Goal: Task Accomplishment & Management: Complete application form

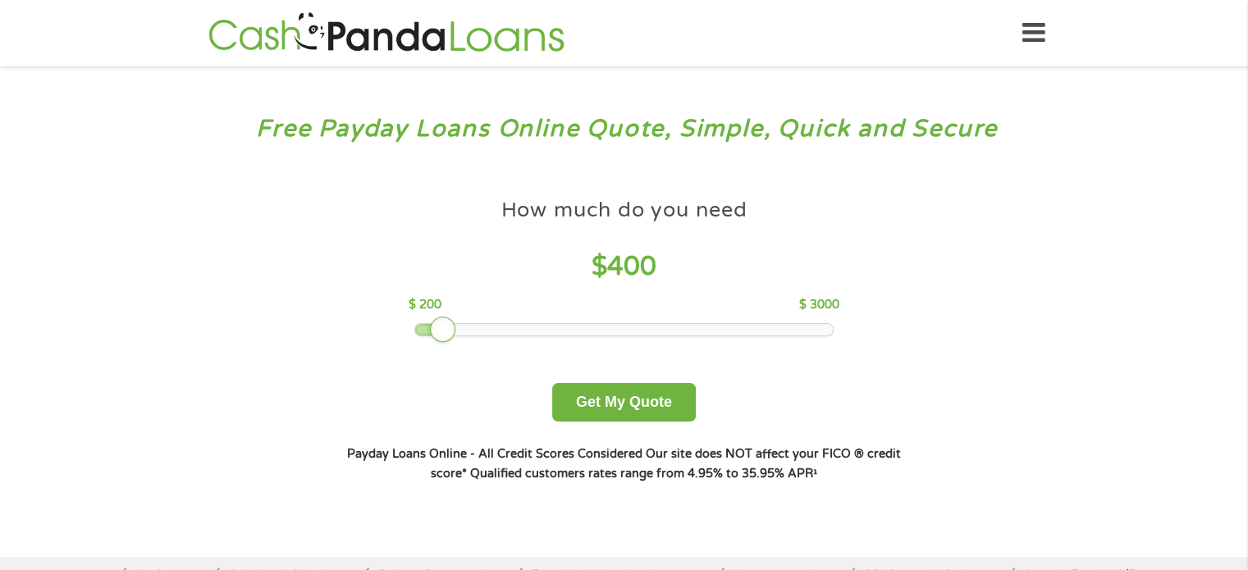
click at [449, 332] on div at bounding box center [623, 329] width 417 height 11
click at [620, 431] on div "How much do you need? $300 $500 $750 $900 $1000 $1500 $2000 $2500 $3000 Other a…" at bounding box center [623, 336] width 627 height 346
click at [607, 404] on button "Get My Quote" at bounding box center [624, 402] width 144 height 39
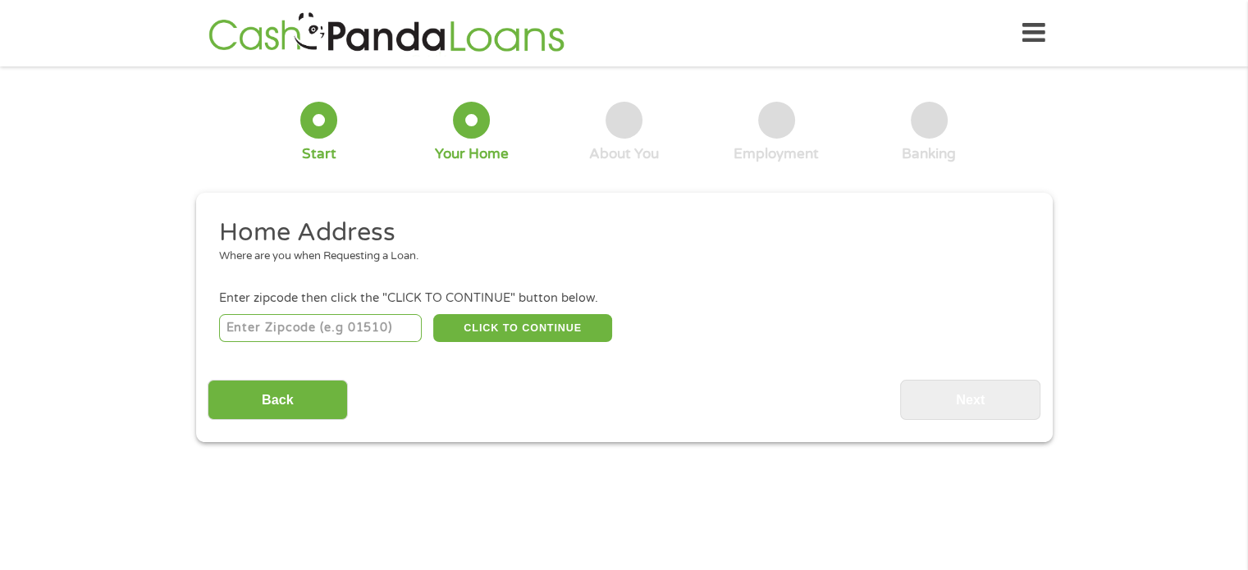
click at [376, 326] on input "number" at bounding box center [320, 328] width 203 height 28
type input "68832"
click at [508, 334] on button "CLICK TO CONTINUE" at bounding box center [522, 328] width 179 height 28
type input "68832"
type input "Doniphan"
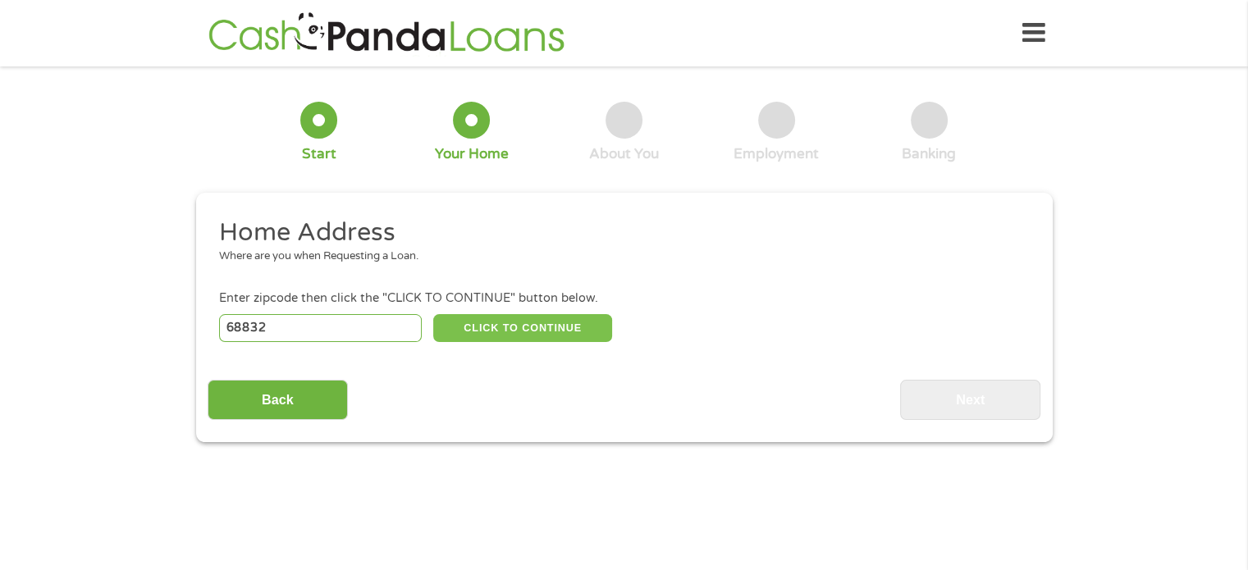
select select "Maine"
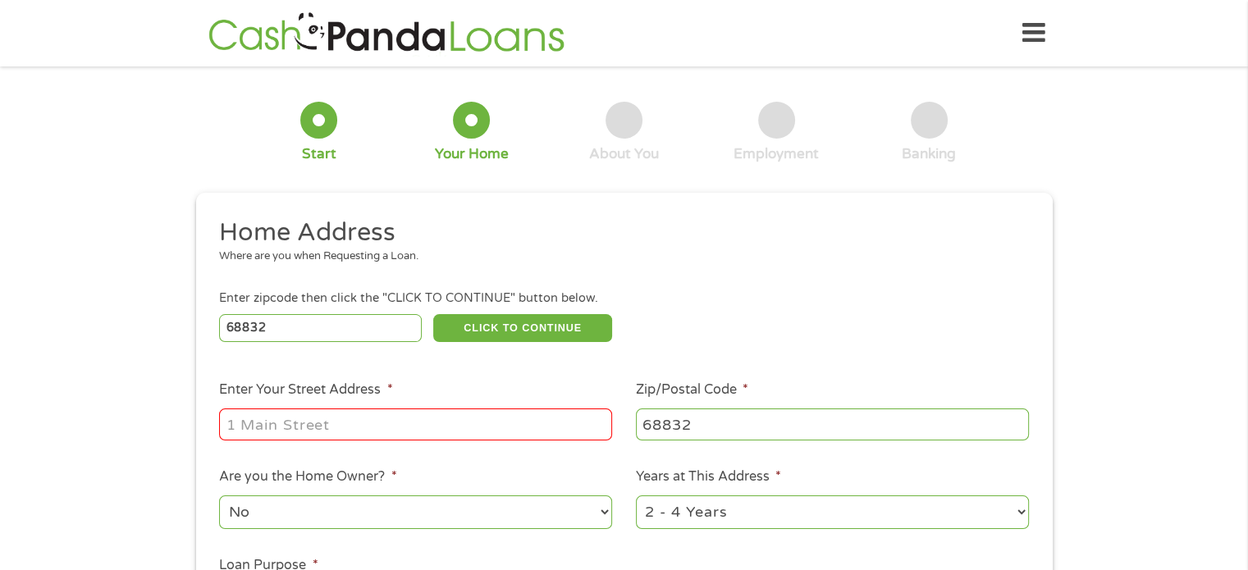
click at [474, 436] on input "Enter Your Street Address *" at bounding box center [415, 423] width 393 height 31
type input "12060 South Shady Bend Road"
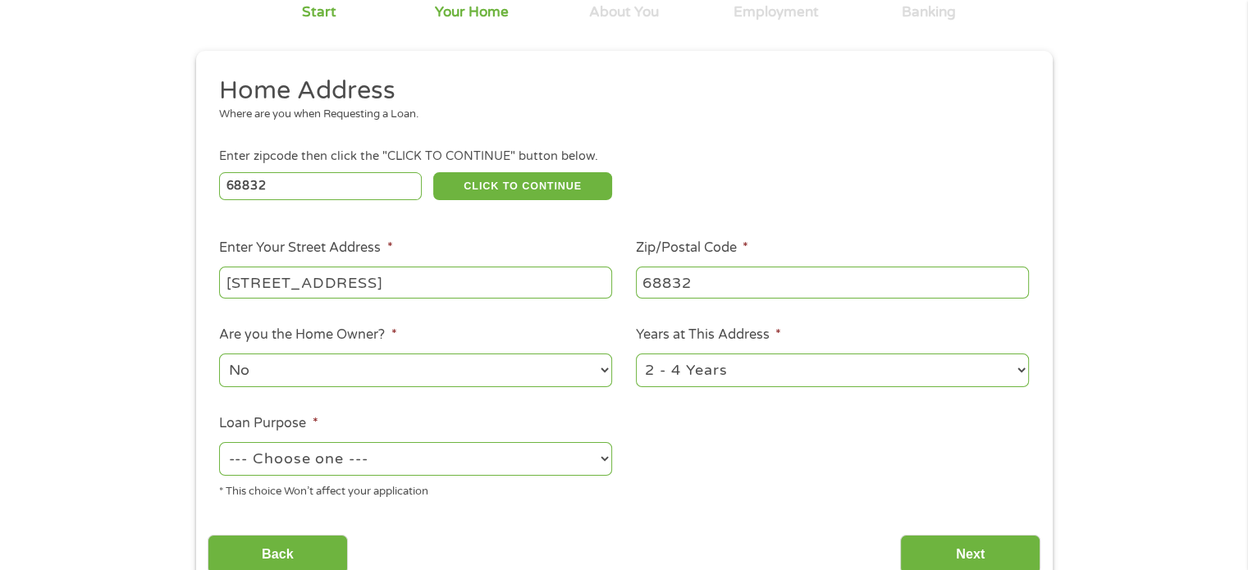
scroll to position [202, 0]
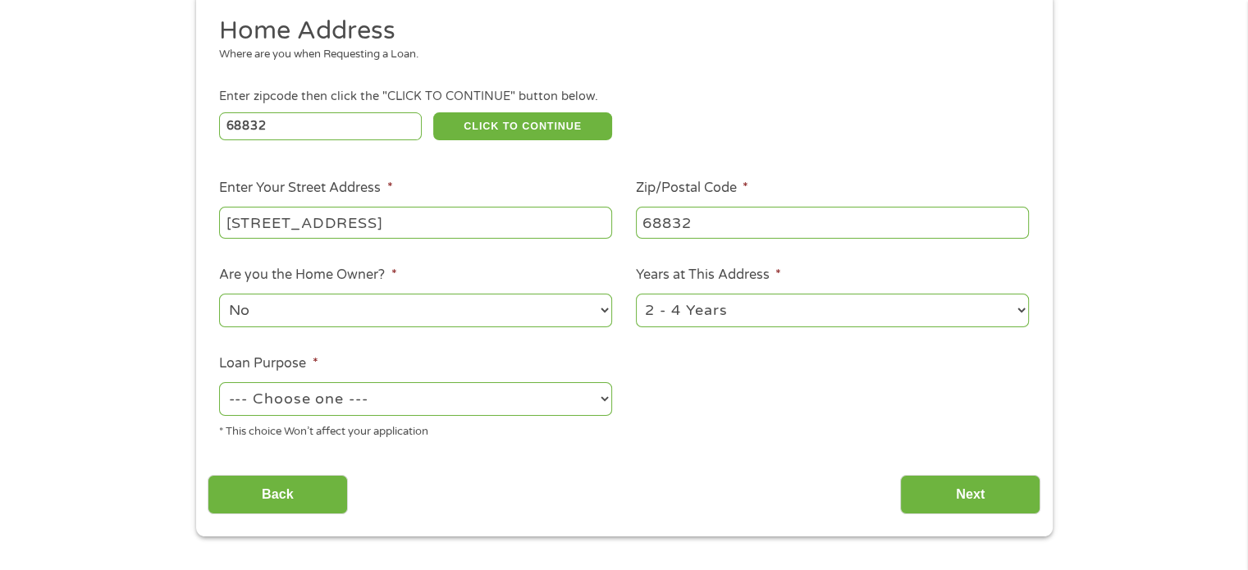
click at [602, 318] on select "No Yes" at bounding box center [415, 311] width 393 height 34
select select "yes"
click at [219, 295] on select "No Yes" at bounding box center [415, 311] width 393 height 34
click at [1020, 313] on select "1 Year or less 1 - 2 Years 2 - 4 Years Over 4 Years" at bounding box center [832, 311] width 393 height 34
click at [733, 431] on ul "Home Address Where are you when Requesting a Loan. Enter zipcode then click the…" at bounding box center [624, 234] width 833 height 438
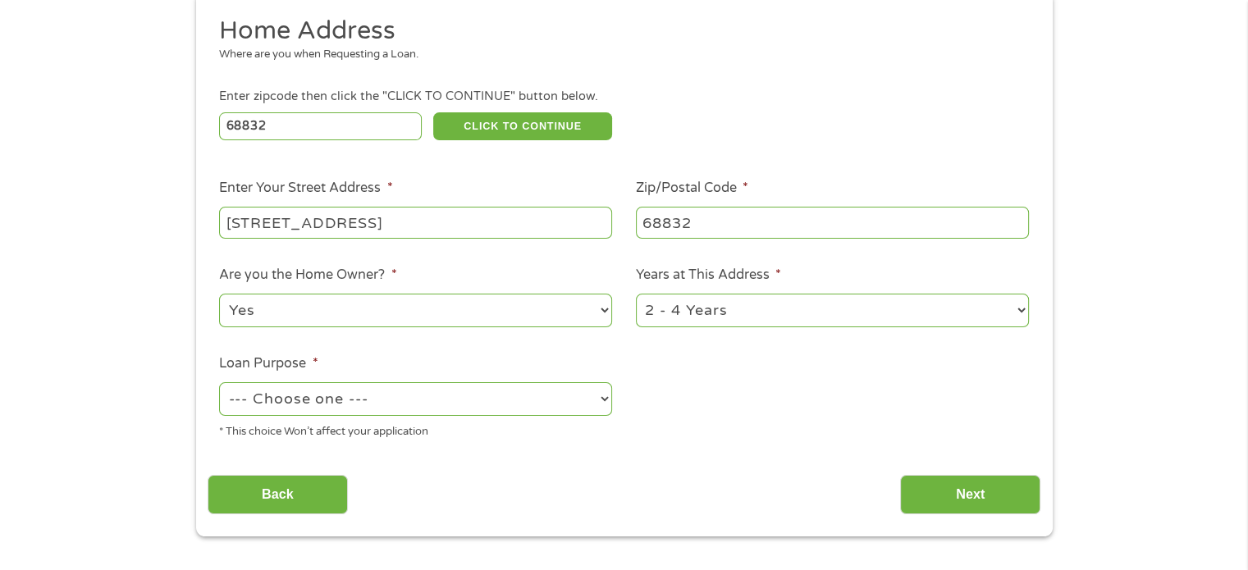
click at [601, 405] on select "--- Choose one --- Pay Bills Debt Consolidation Home Improvement Major Purchase…" at bounding box center [415, 399] width 393 height 34
select select "other"
click at [219, 384] on select "--- Choose one --- Pay Bills Debt Consolidation Home Improvement Major Purchase…" at bounding box center [415, 399] width 393 height 34
click at [970, 486] on input "Next" at bounding box center [970, 495] width 140 height 40
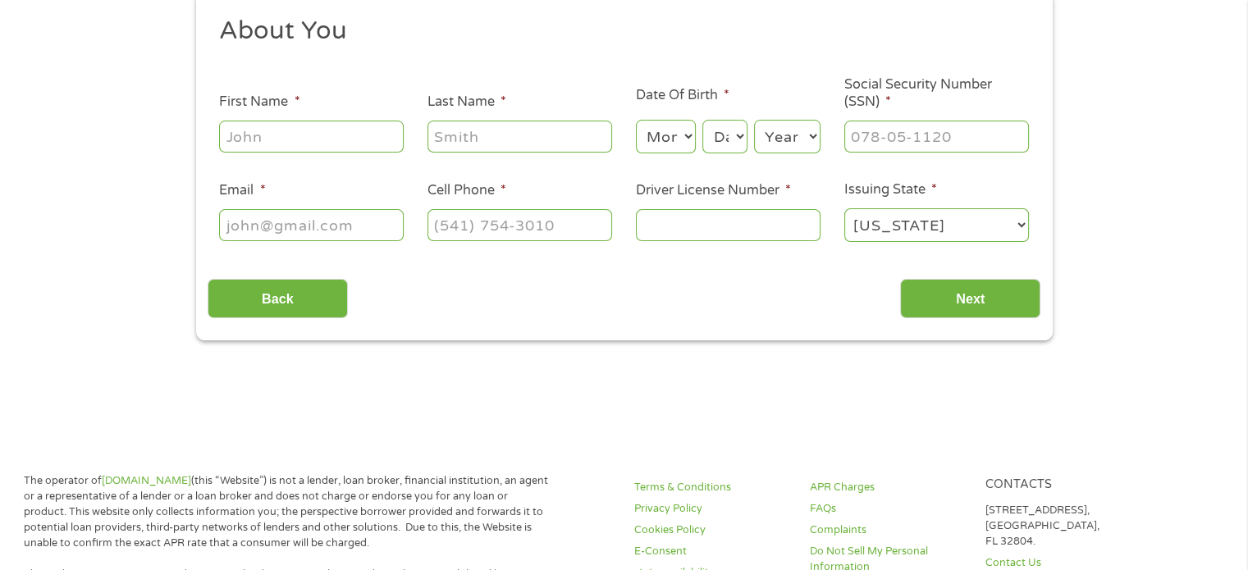
scroll to position [0, 0]
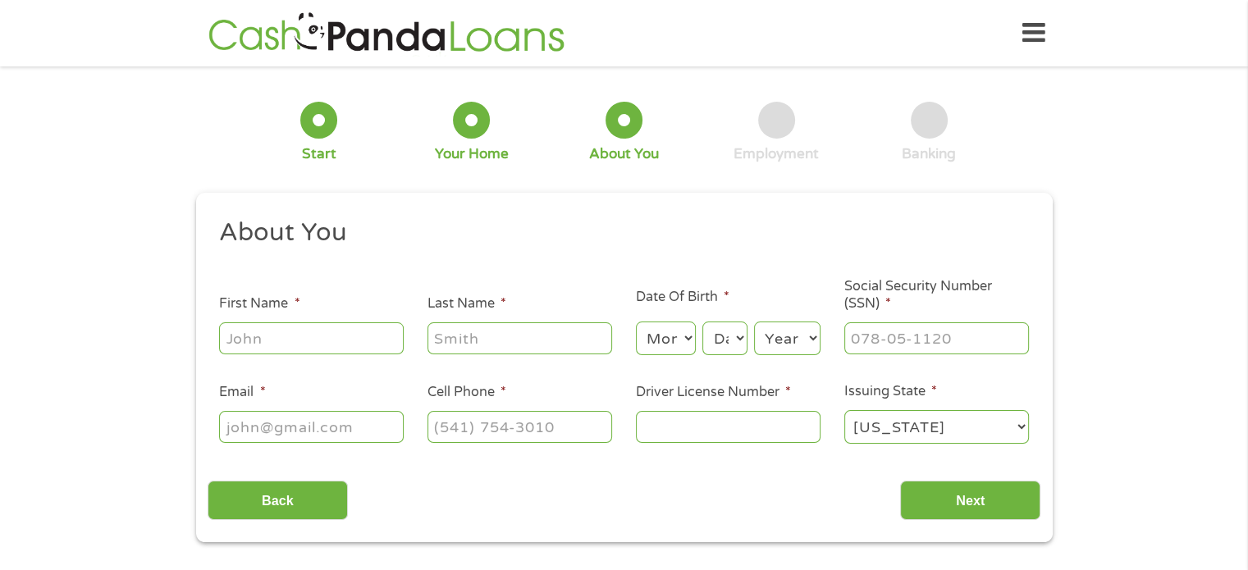
click at [675, 218] on h2 "About You" at bounding box center [617, 233] width 797 height 33
click at [367, 347] on input "First Name *" at bounding box center [311, 337] width 185 height 31
type input "irving"
type input "douglas"
type input "BCLJ4@YAHOO.COM"
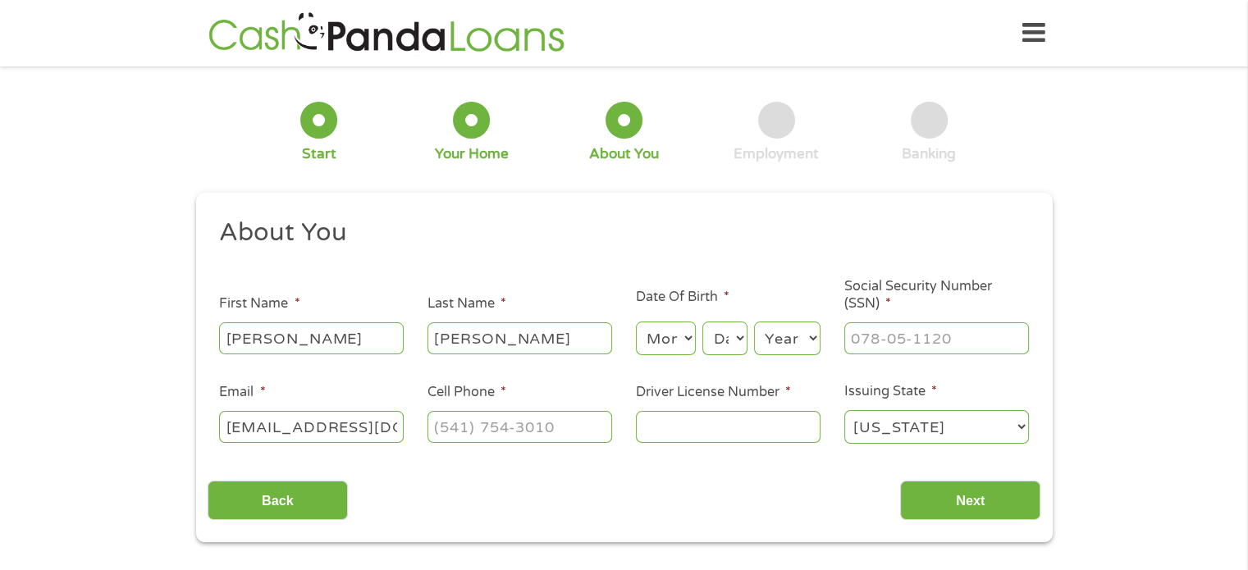
type input "3083809216"
select select "Nebraska"
type input "(308) 380-9216"
click at [672, 429] on input "Driver License Number *" at bounding box center [728, 426] width 185 height 31
click at [688, 334] on select "Month 1 2 3 4 5 6 7 8 9 10 11 12" at bounding box center [666, 339] width 60 height 34
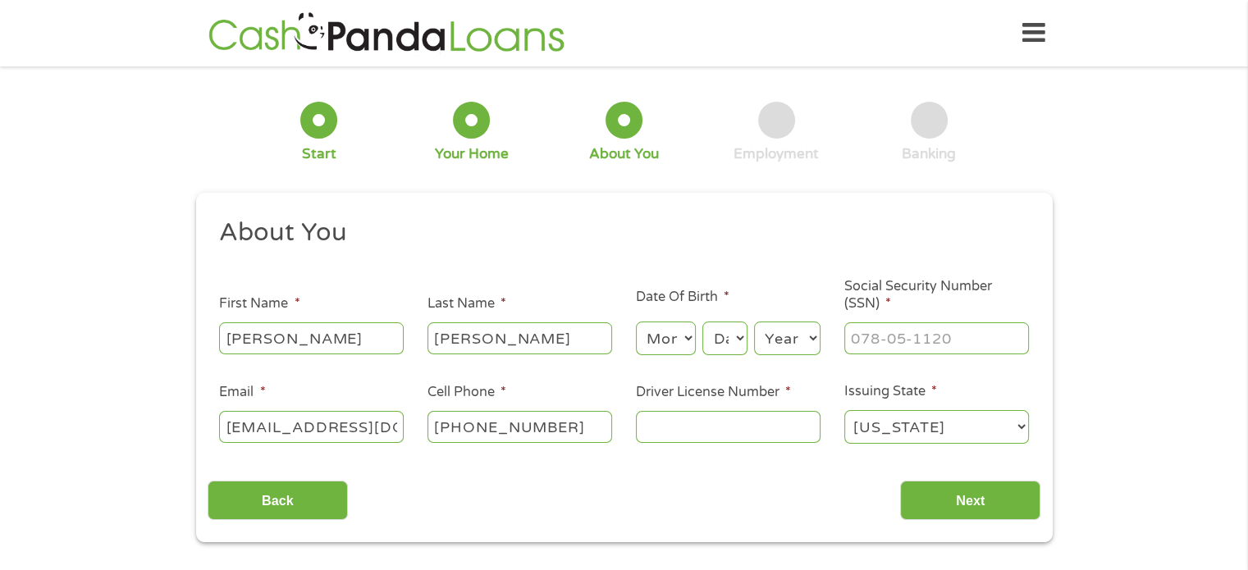
select select "6"
click at [636, 322] on select "Month 1 2 3 4 5 6 7 8 9 10 11 12" at bounding box center [666, 339] width 60 height 34
click at [735, 344] on select "Day 1 2 3 4 5 6 7 8 9 10 11 12 13 14 15 16 17 18 19 20 21 22 23 24 25 26 27 28 …" at bounding box center [724, 339] width 44 height 34
select select "13"
click at [702, 322] on select "Day 1 2 3 4 5 6 7 8 9 10 11 12 13 14 15 16 17 18 19 20 21 22 23 24 25 26 27 28 …" at bounding box center [724, 339] width 44 height 34
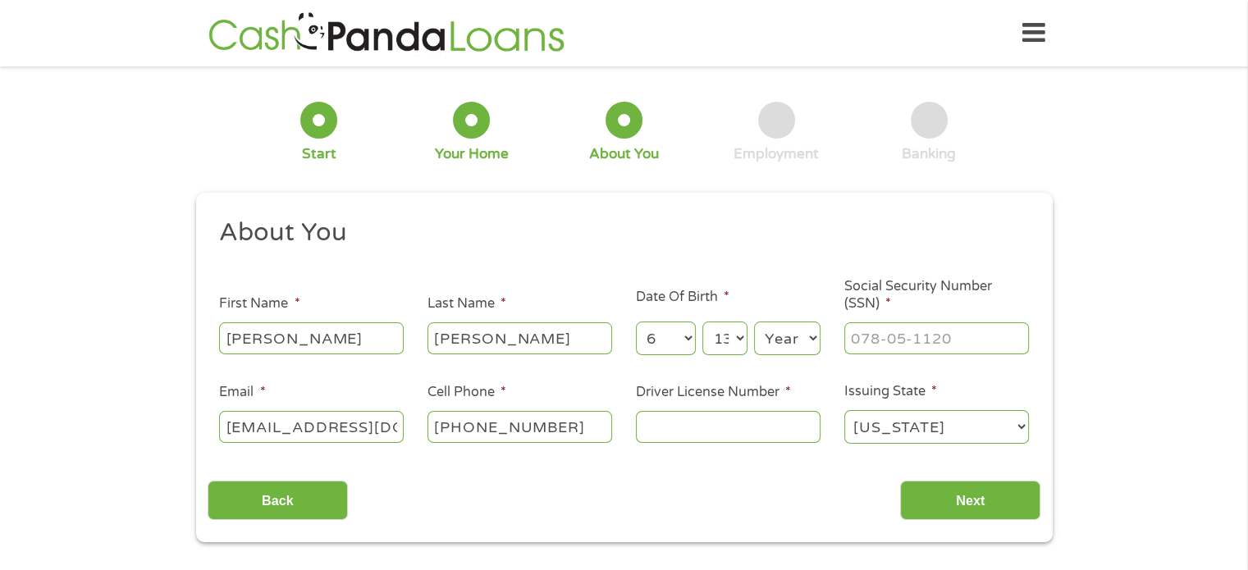
click at [811, 344] on select "Year 2007 2006 2005 2004 2003 2002 2001 2000 1999 1998 1997 1996 1995 1994 1993…" at bounding box center [787, 339] width 66 height 34
select select "1955"
click at [754, 322] on select "Year 2007 2006 2005 2004 2003 2002 2001 2000 1999 1998 1997 1996 1995 1994 1993…" at bounding box center [787, 339] width 66 height 34
click at [703, 432] on input "Driver License Number *" at bounding box center [728, 426] width 185 height 31
type input "G08019849"
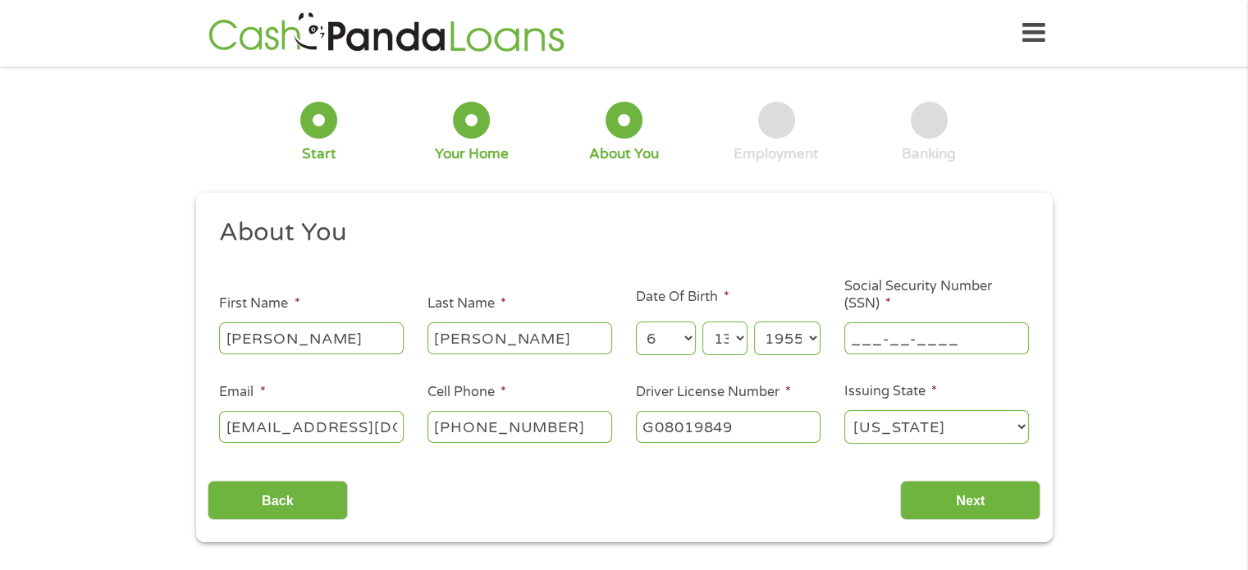
drag, startPoint x: 977, startPoint y: 335, endPoint x: 929, endPoint y: 331, distance: 47.8
click at [929, 331] on input "___-__-____" at bounding box center [936, 337] width 185 height 31
type input "505-78-1330"
click at [974, 495] on input "Next" at bounding box center [970, 501] width 140 height 40
click at [978, 507] on input "Next" at bounding box center [970, 501] width 140 height 40
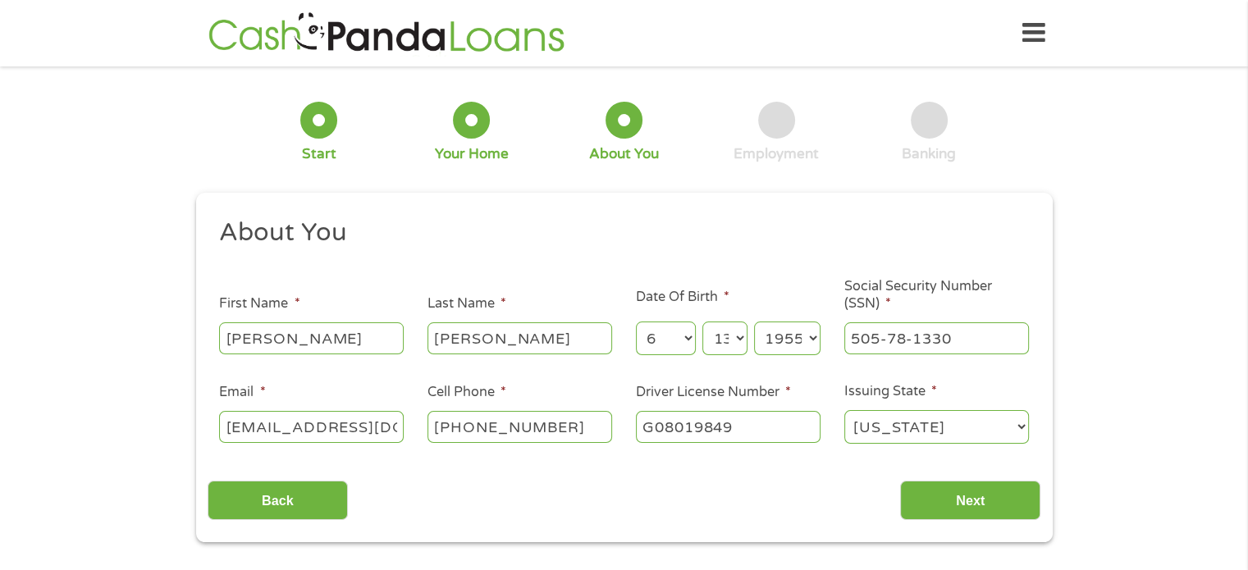
click at [739, 343] on select "Day 1 2 3 4 5 6 7 8 9 10 11 12 13 14 15 16 17 18 19 20 21 22 23 24 25 26 27 28 …" at bounding box center [724, 339] width 44 height 34
click at [702, 322] on select "Day 1 2 3 4 5 6 7 8 9 10 11 12 13 14 15 16 17 18 19 20 21 22 23 24 25 26 27 28 …" at bounding box center [724, 339] width 44 height 34
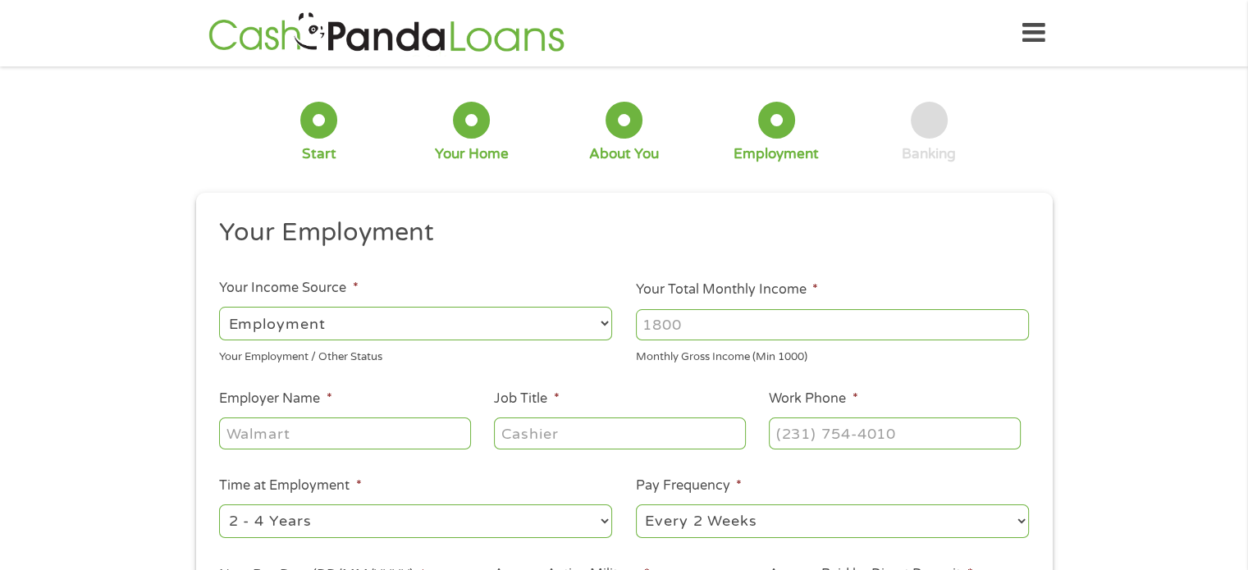
click at [601, 328] on select "--- Choose one --- Employment Self Employed Benefits" at bounding box center [415, 324] width 393 height 34
select select "benefits"
click at [219, 307] on select "--- Choose one --- Employment Self Employed Benefits" at bounding box center [415, 324] width 393 height 34
type input "Other"
type input "(308) 380-9216"
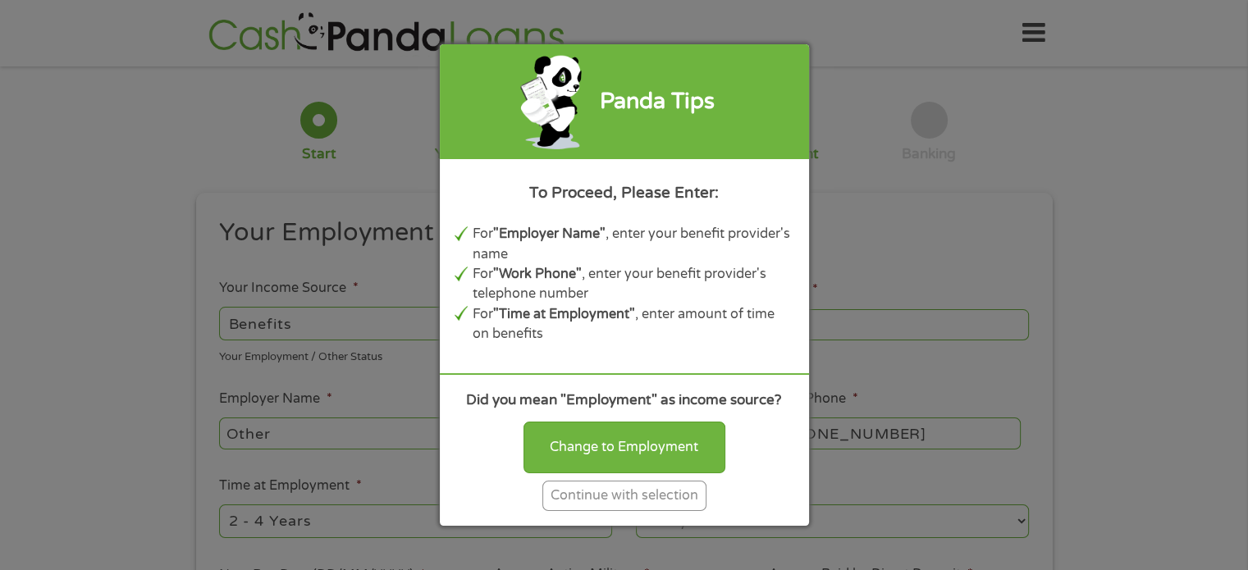
click at [843, 242] on div "Panda Tips To Proceed, Please Enter: For "Employer Name" , enter your benefit p…" at bounding box center [624, 285] width 1248 height 570
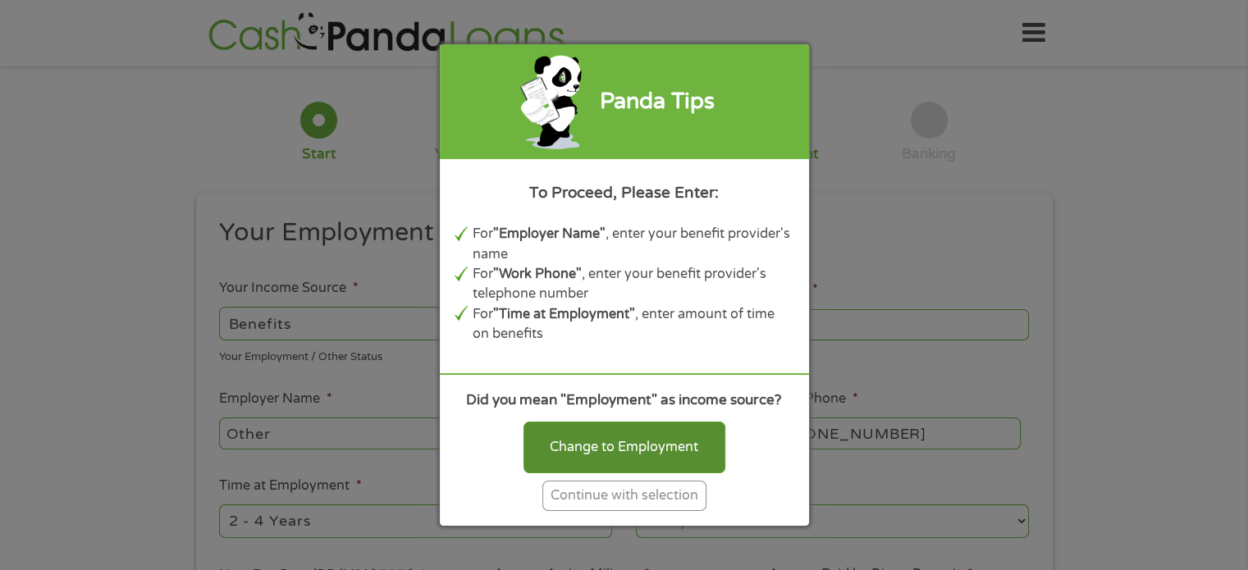
click at [623, 453] on div "Change to Employment" at bounding box center [624, 447] width 202 height 51
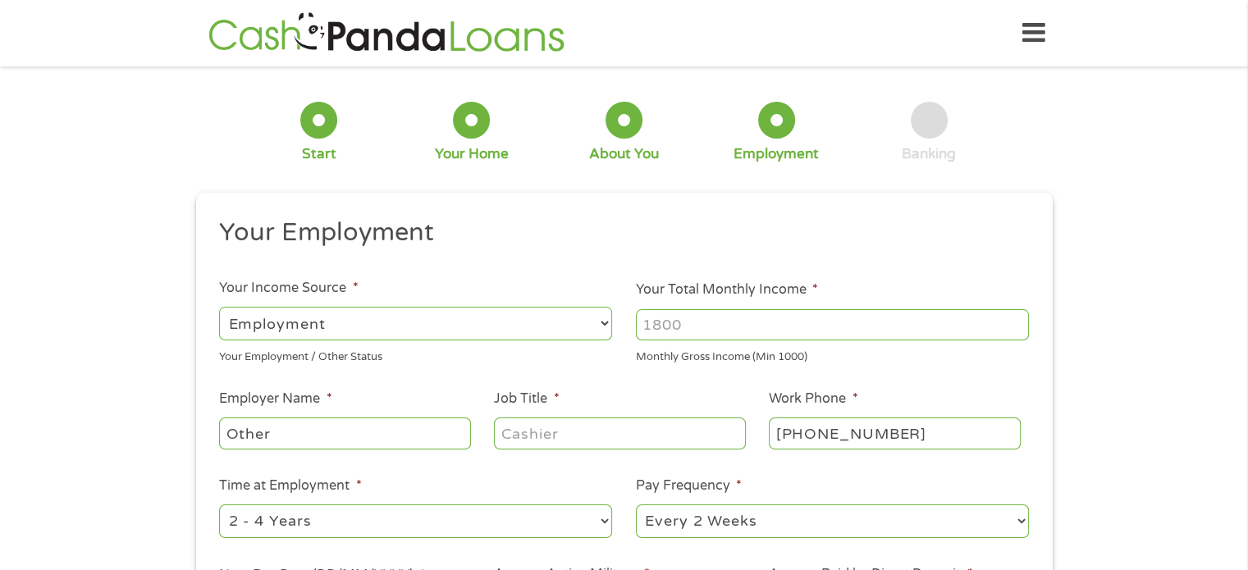
click at [607, 320] on select "--- Choose one --- Employment Self Employed Benefits" at bounding box center [415, 324] width 393 height 34
select select "benefits"
click at [219, 307] on select "--- Choose one --- Employment Self Employed Benefits" at bounding box center [415, 324] width 393 height 34
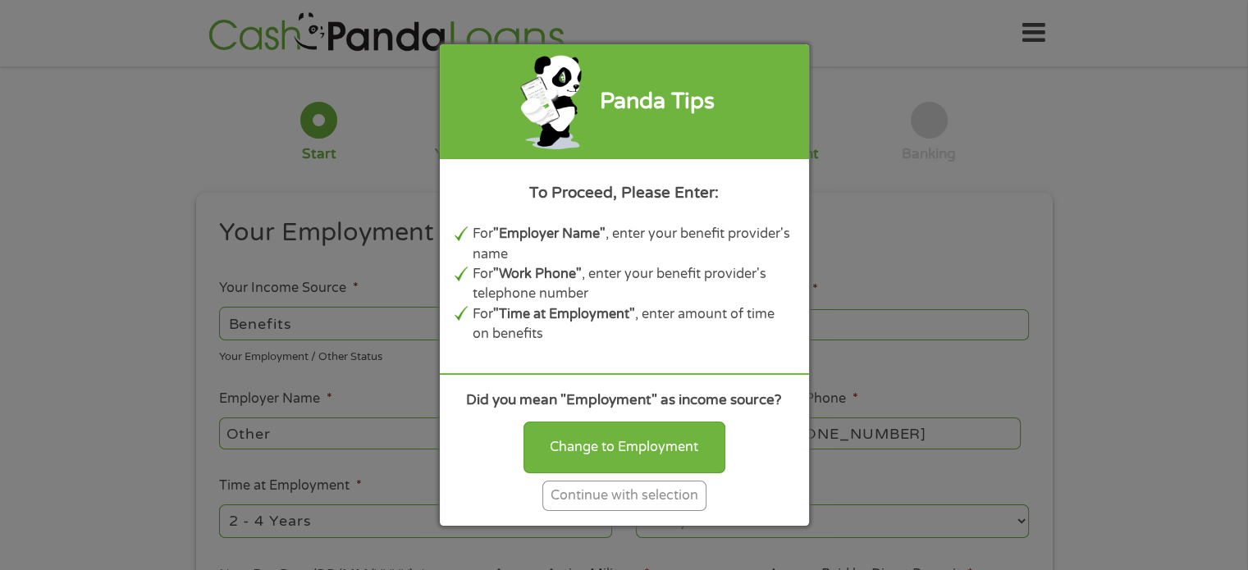
click at [869, 246] on div "Panda Tips To Proceed, Please Enter: For "Employer Name" , enter your benefit p…" at bounding box center [624, 285] width 1248 height 570
click at [634, 495] on div "Continue with selection" at bounding box center [624, 496] width 164 height 30
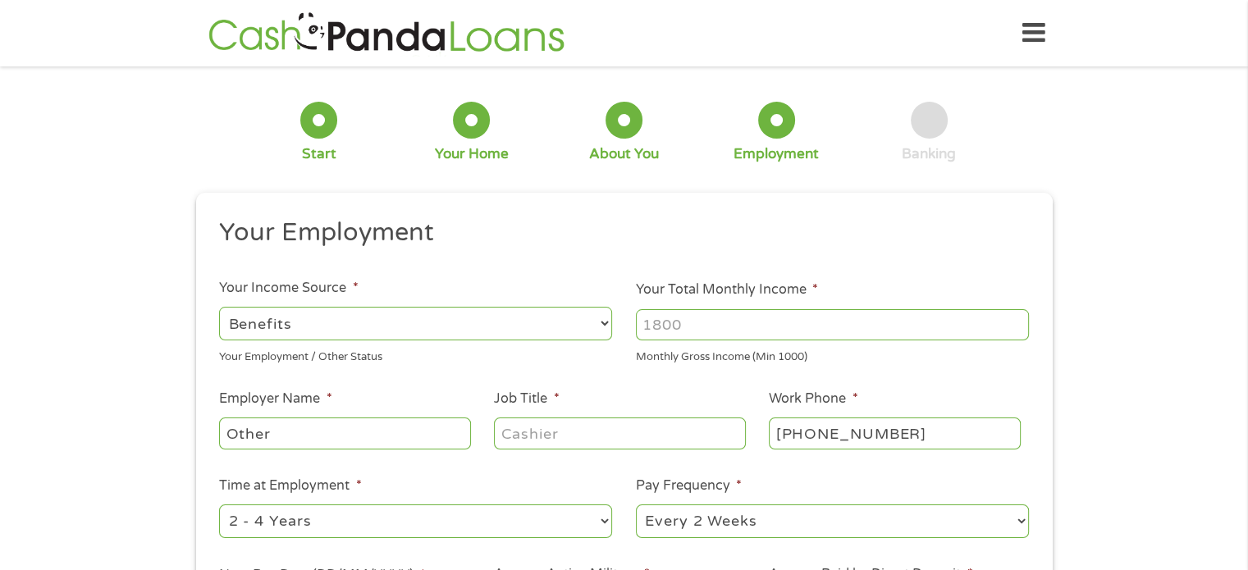
click at [748, 317] on input "Your Total Monthly Income *" at bounding box center [832, 324] width 393 height 31
type input "5500"
click at [420, 430] on input "Other" at bounding box center [344, 432] width 251 height 31
type input "O"
type input "railroad retirement"
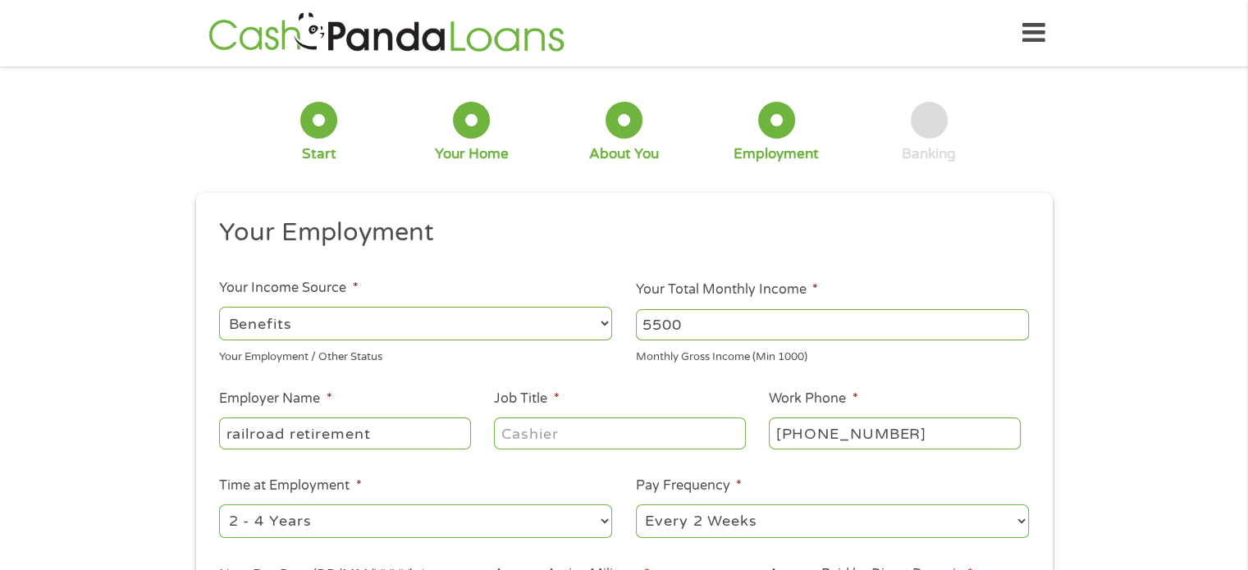
click at [725, 434] on input "Job Title *" at bounding box center [619, 432] width 251 height 31
click at [907, 434] on input "(308) 380-9216" at bounding box center [894, 432] width 251 height 31
type input "(877) 772-5772"
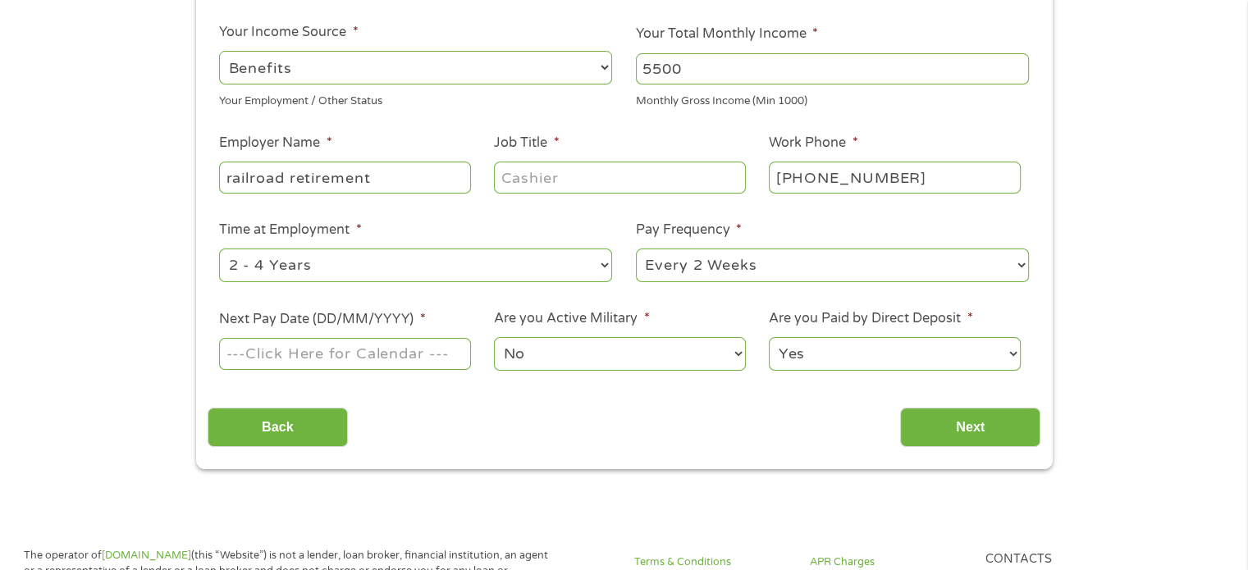
scroll to position [272, 0]
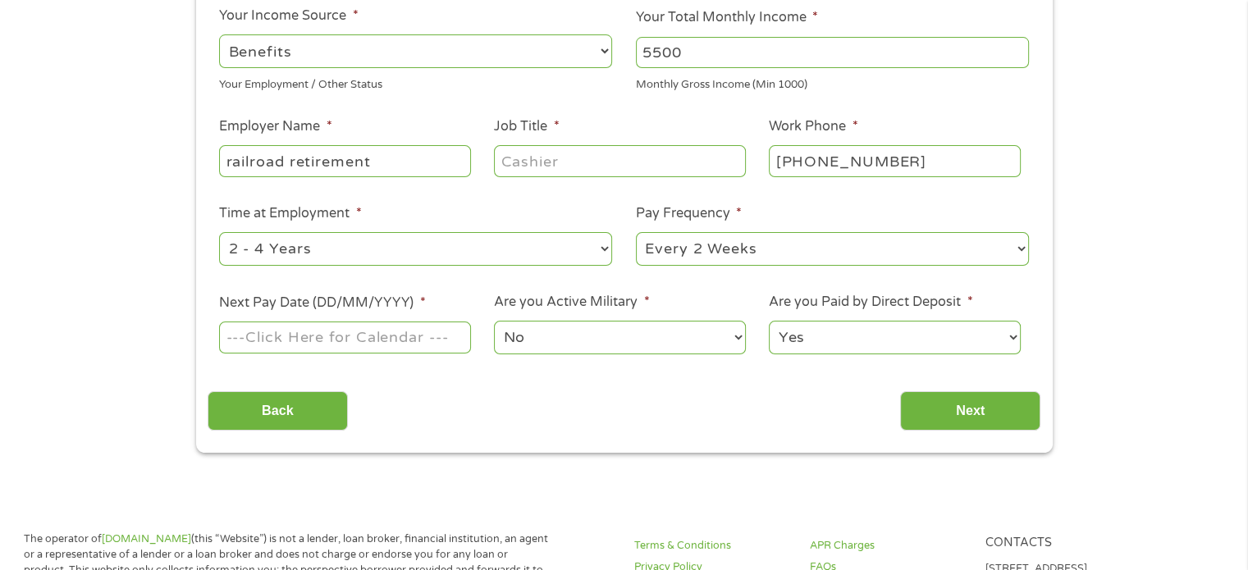
click at [1024, 249] on select "--- Choose one --- Every 2 Weeks Every Week Monthly Semi-Monthly" at bounding box center [832, 249] width 393 height 34
select select "monthly"
click at [636, 232] on select "--- Choose one --- Every 2 Weeks Every Week Monthly Semi-Monthly" at bounding box center [832, 249] width 393 height 34
click at [342, 335] on input "Next Pay Date (DD/MM/YYYY) *" at bounding box center [344, 337] width 251 height 31
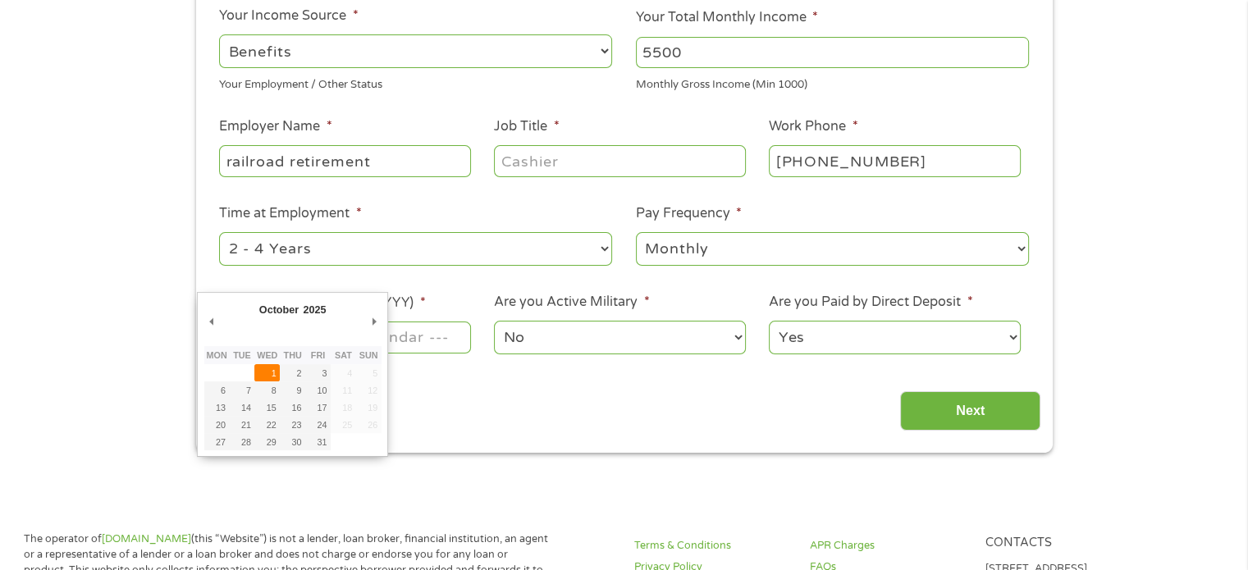
type input "01/10/2025"
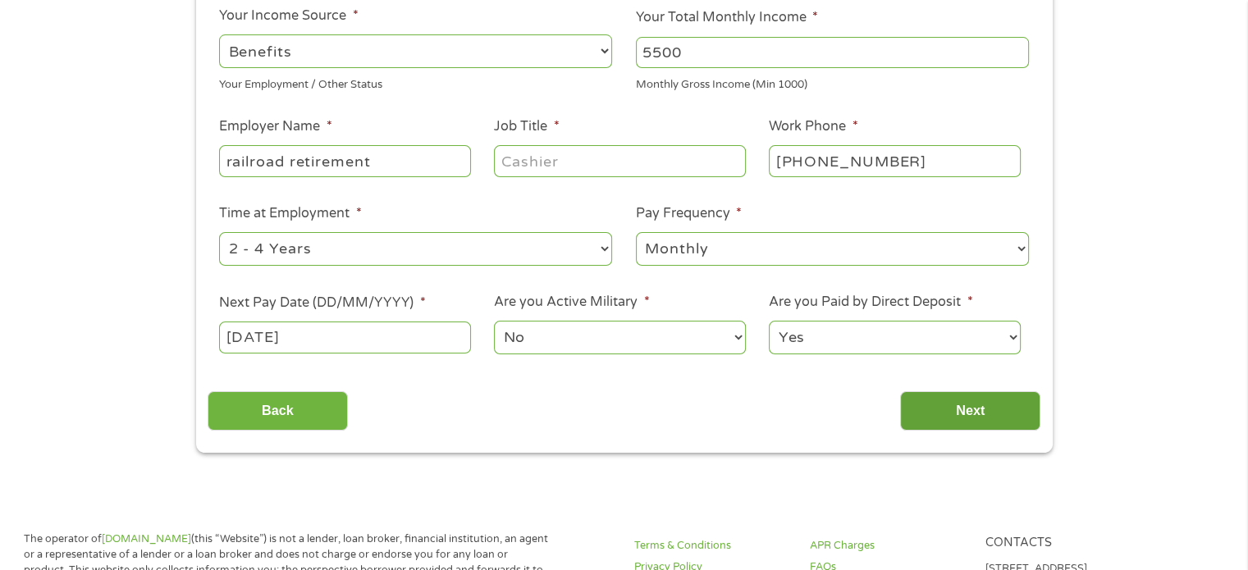
click at [1007, 415] on input "Next" at bounding box center [970, 411] width 140 height 40
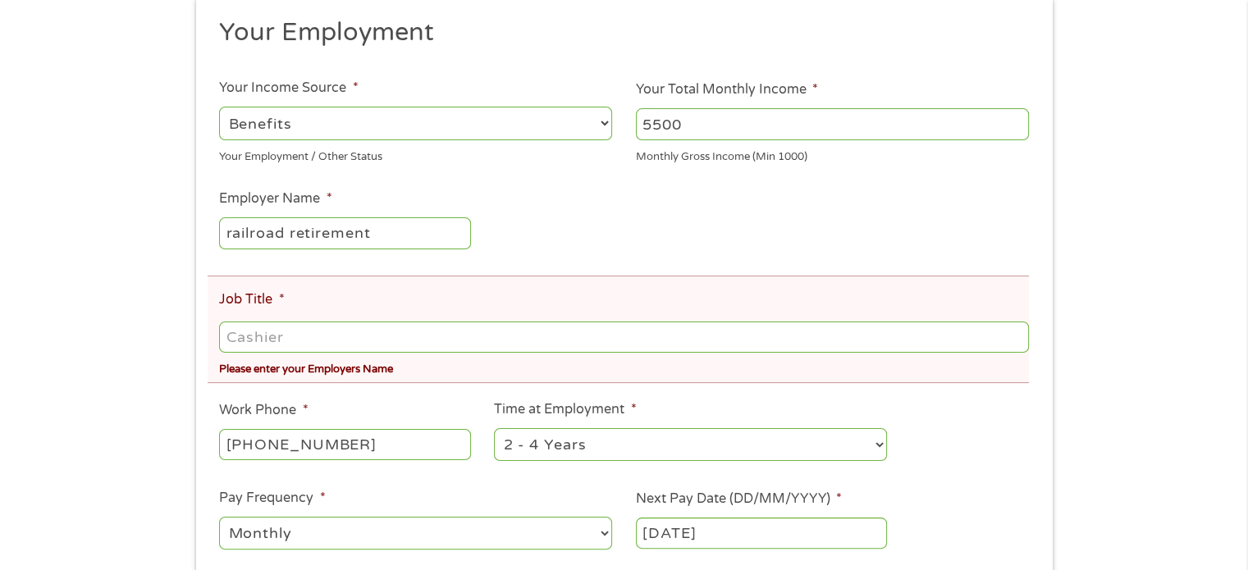
scroll to position [316, 0]
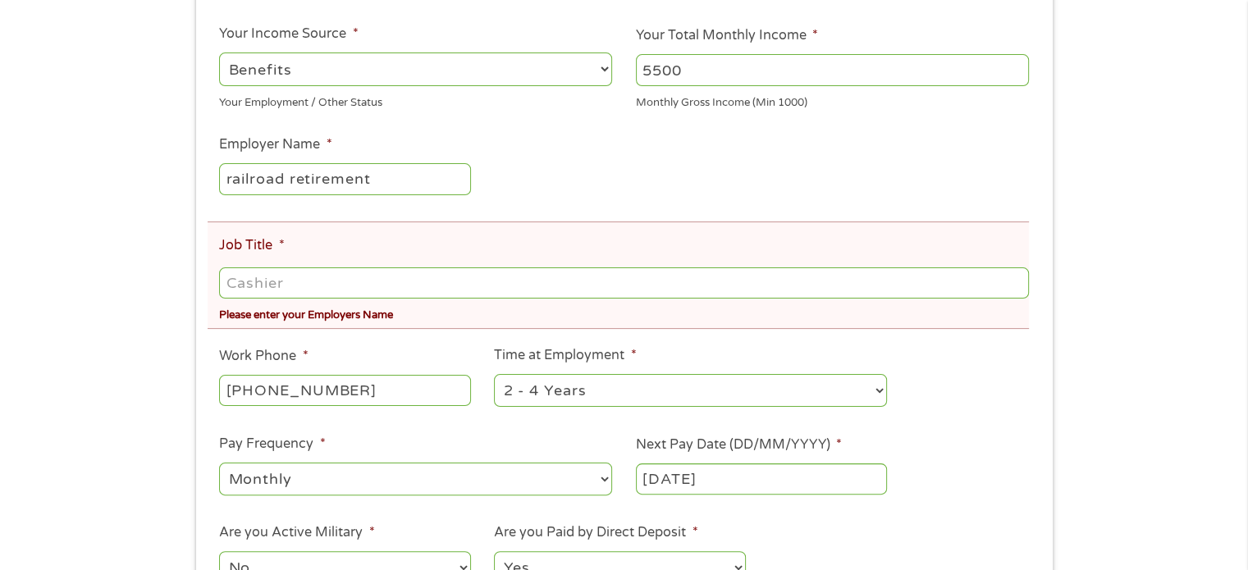
click at [324, 286] on input "Job Title *" at bounding box center [623, 282] width 809 height 31
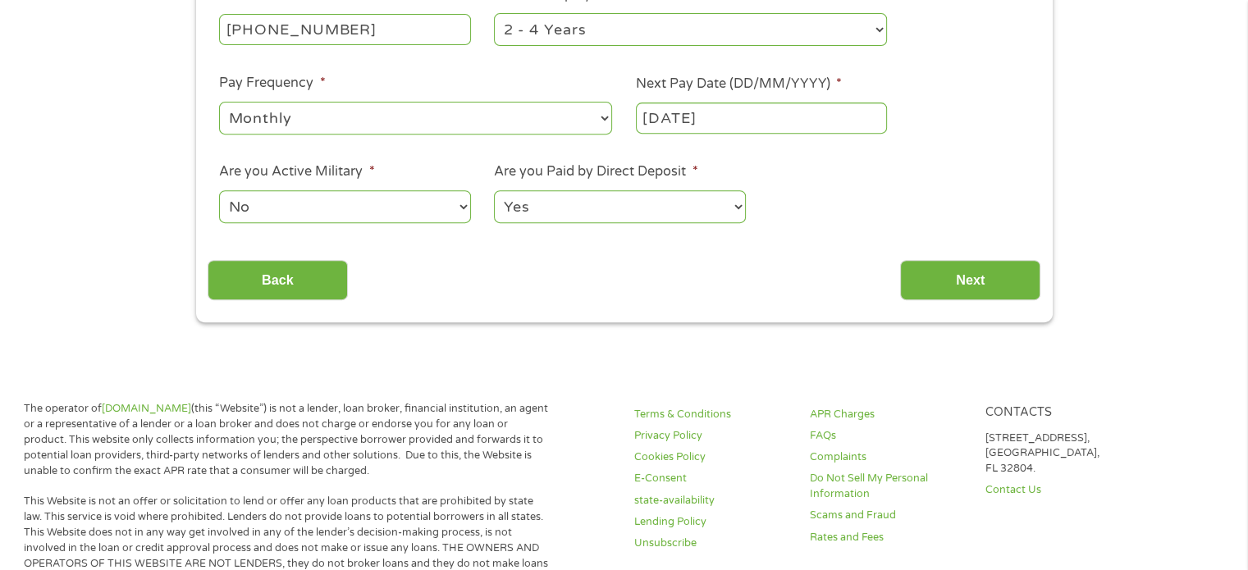
scroll to position [693, 0]
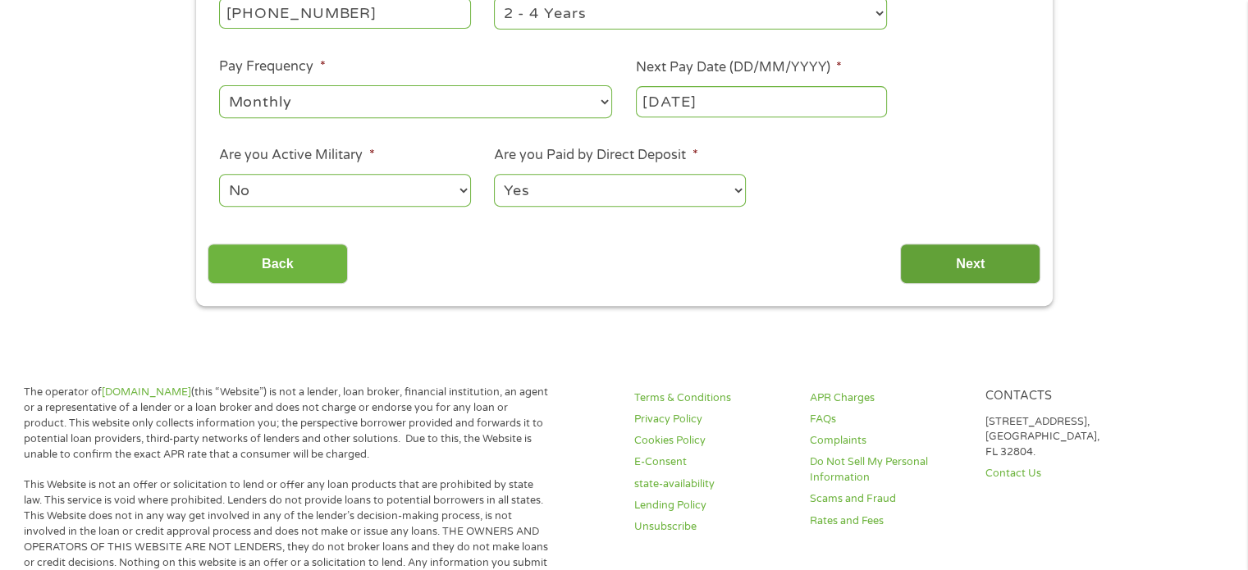
type input "railroad retirement board"
click at [965, 253] on input "Next" at bounding box center [970, 264] width 140 height 40
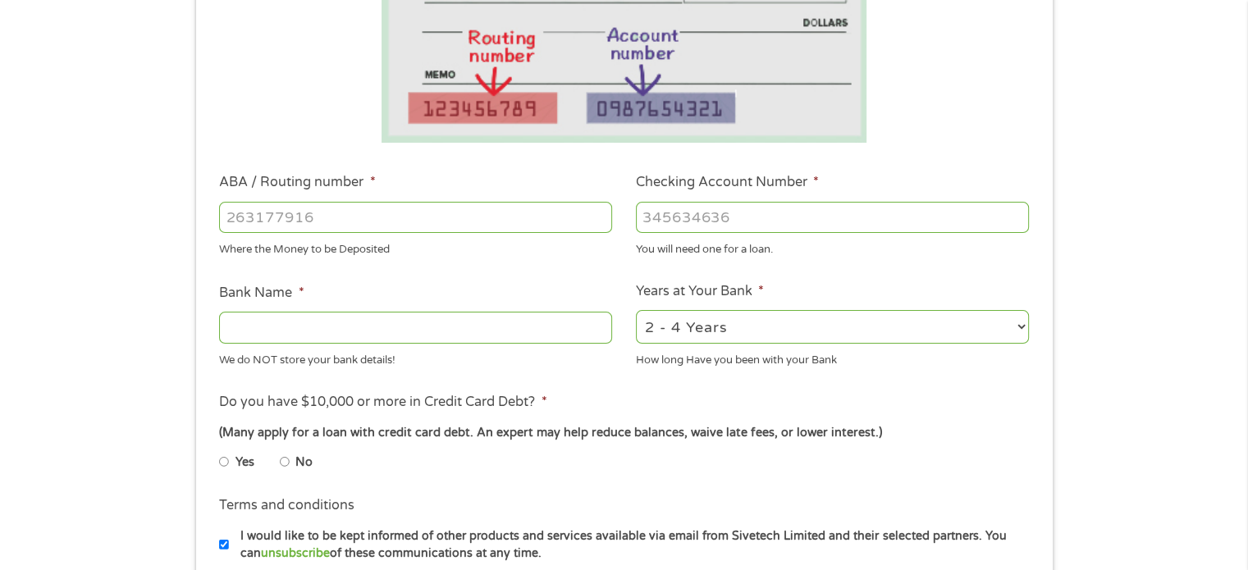
scroll to position [387, 0]
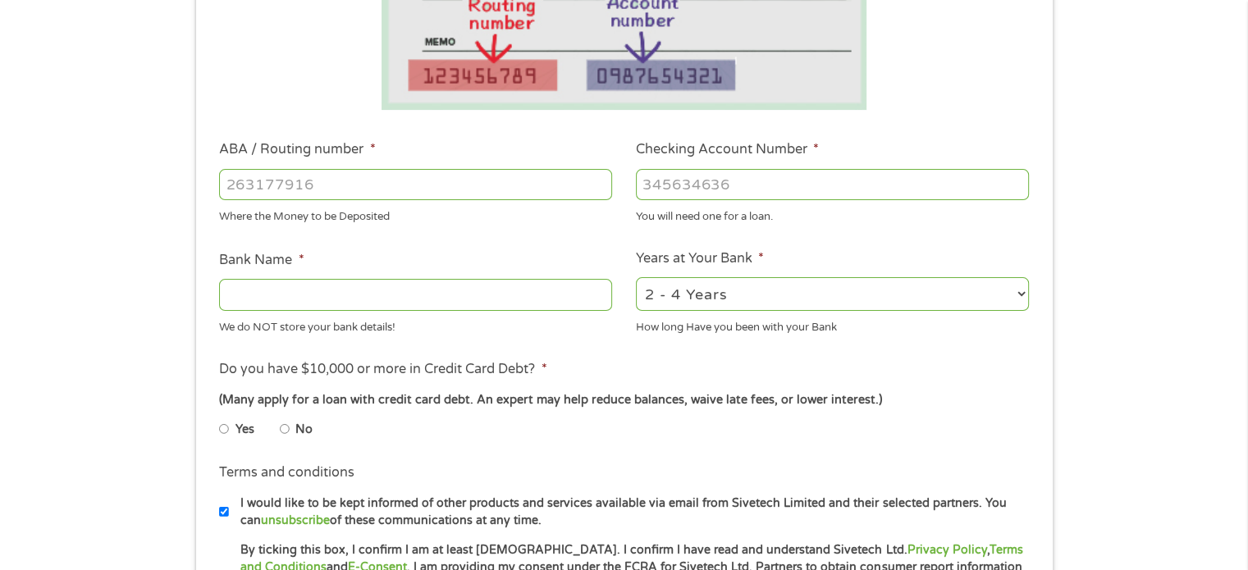
drag, startPoint x: 235, startPoint y: 120, endPoint x: 1009, endPoint y: 38, distance: 778.6
click at [1009, 38] on li at bounding box center [624, 6] width 833 height 208
click at [344, 185] on input "ABA / Routing number *" at bounding box center [415, 184] width 393 height 31
type input "104100783"
type input "MC COOK NATIONAL BANK"
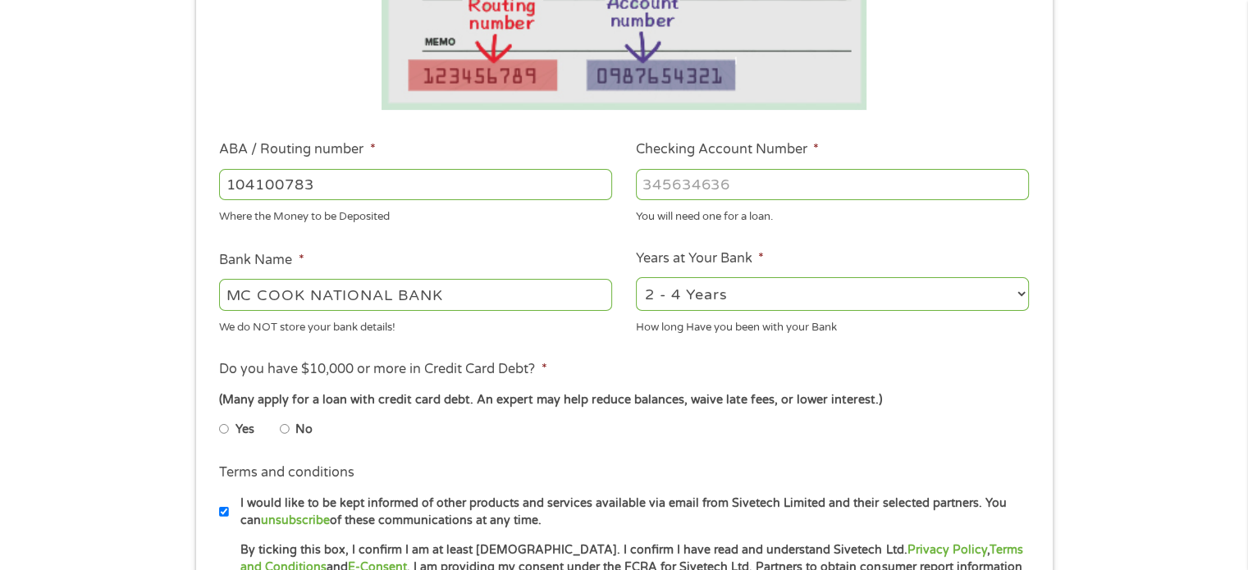
type input "104100783"
click at [741, 183] on input "Checking Account Number *" at bounding box center [832, 184] width 393 height 31
type input "19228437"
click at [1015, 294] on select "2 - 4 Years 6 - 12 Months 1 - 2 Years Over 4 Years" at bounding box center [832, 294] width 393 height 34
select select "60months"
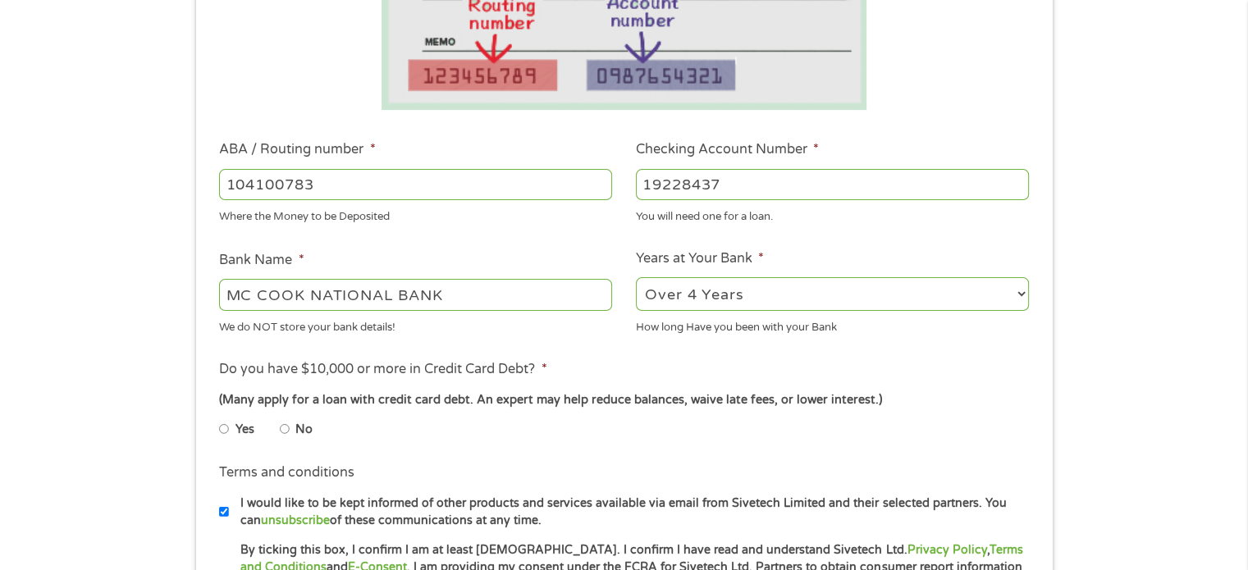
click at [636, 277] on select "2 - 4 Years 6 - 12 Months 1 - 2 Years Over 4 Years" at bounding box center [832, 294] width 393 height 34
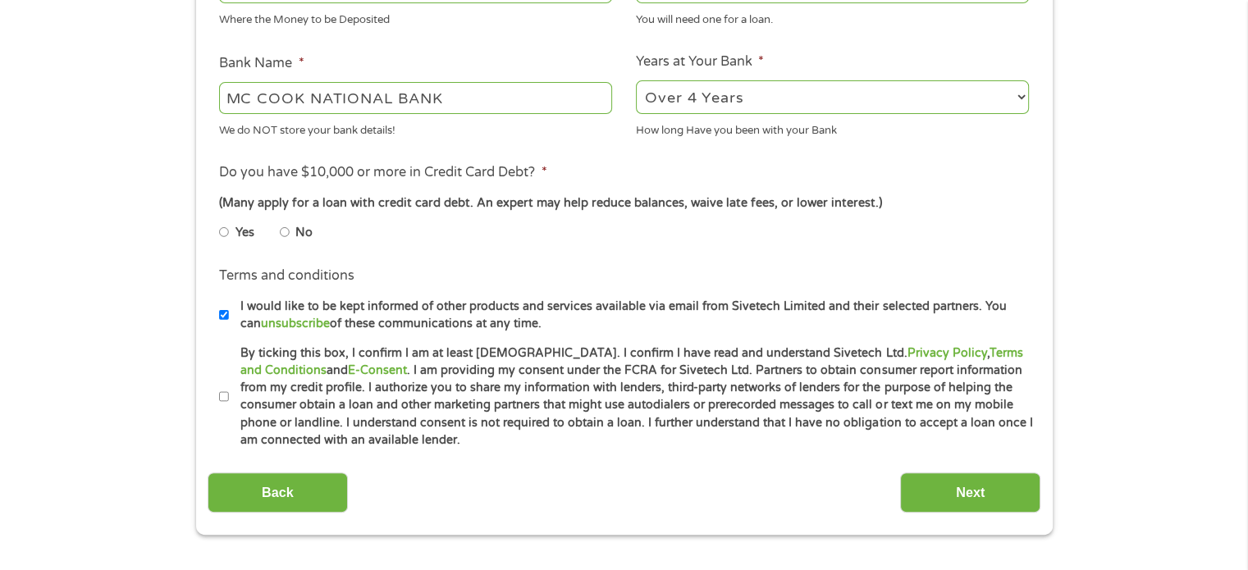
scroll to position [617, 0]
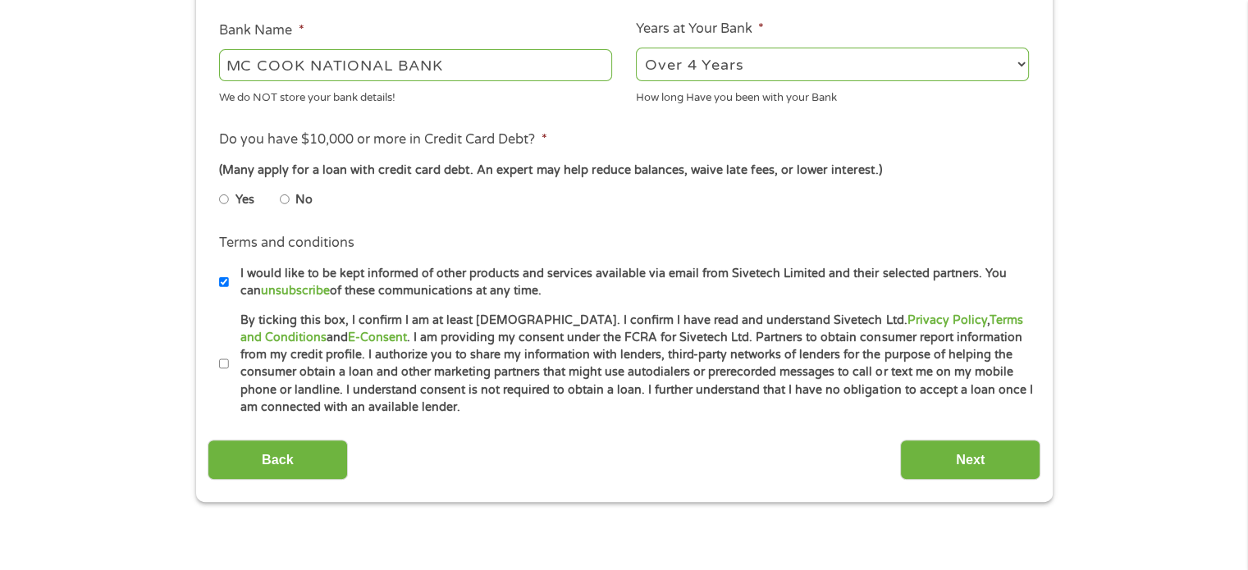
click at [220, 363] on input "By ticking this box, I confirm I am at least 18 years old. I confirm I have rea…" at bounding box center [224, 364] width 10 height 26
checkbox input "true"
click at [282, 194] on input "No" at bounding box center [285, 199] width 10 height 26
radio input "true"
click at [952, 455] on input "Next" at bounding box center [970, 460] width 140 height 40
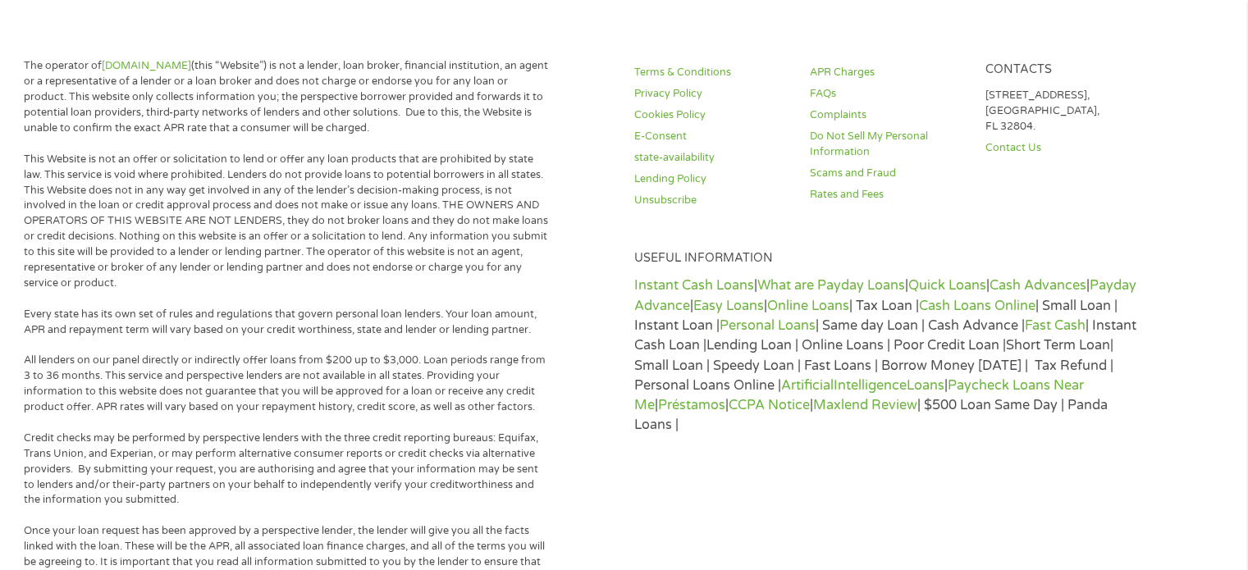
scroll to position [0, 0]
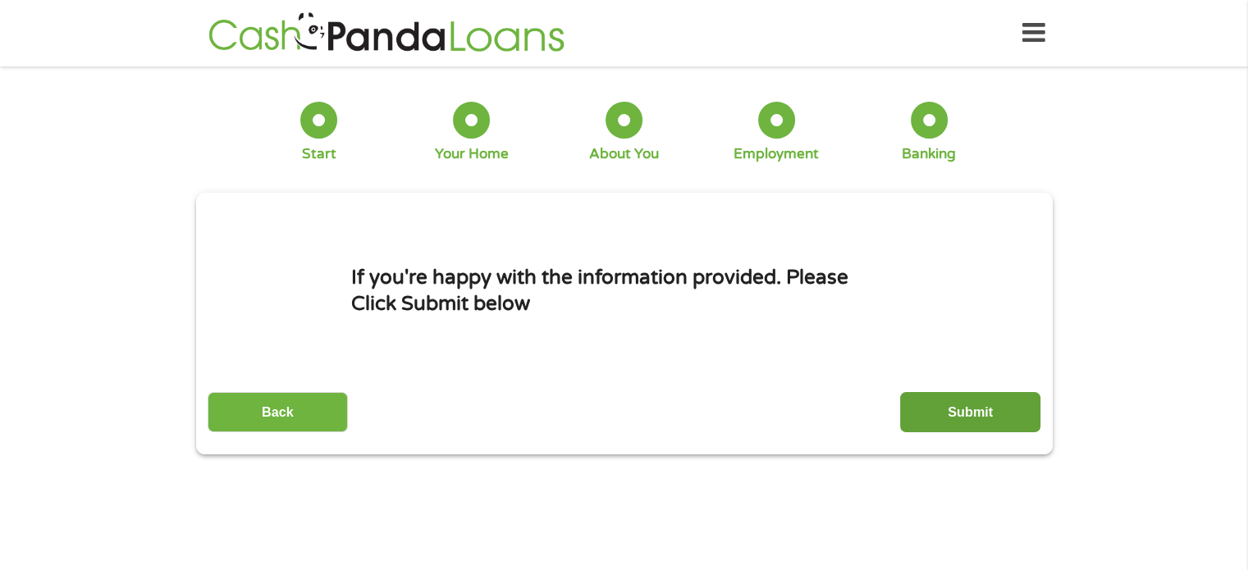
click at [912, 414] on input "Submit" at bounding box center [970, 412] width 140 height 40
